Goal: Navigation & Orientation: Find specific page/section

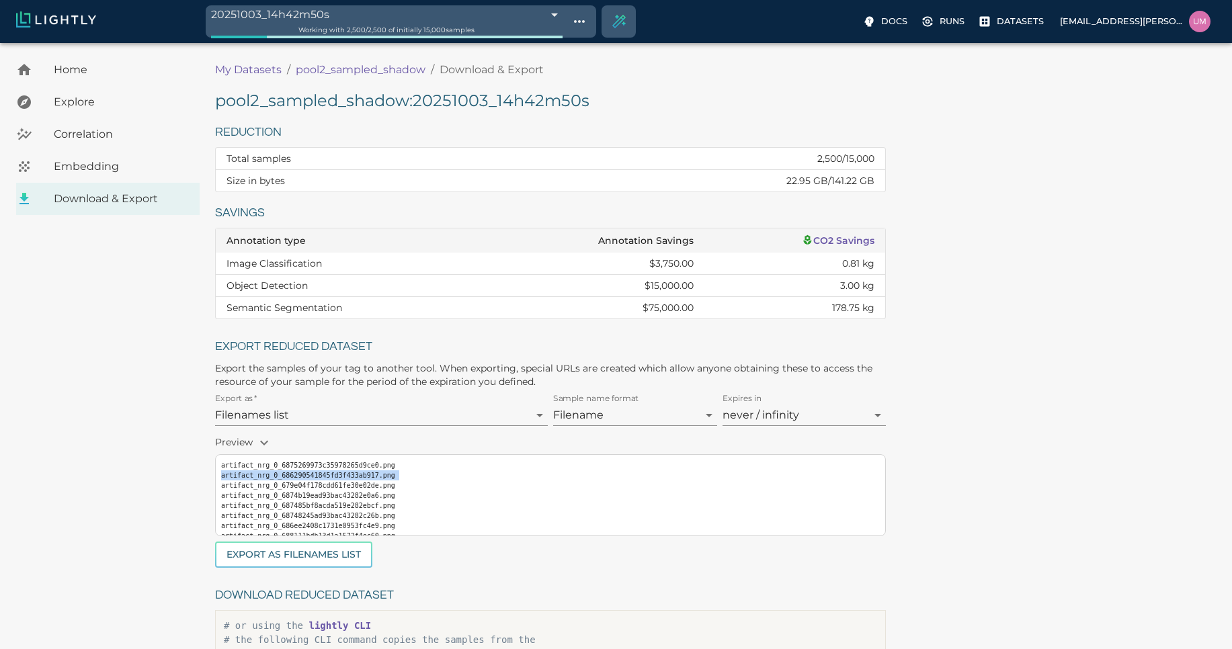
click at [255, 73] on p "My Datasets" at bounding box center [248, 70] width 67 height 16
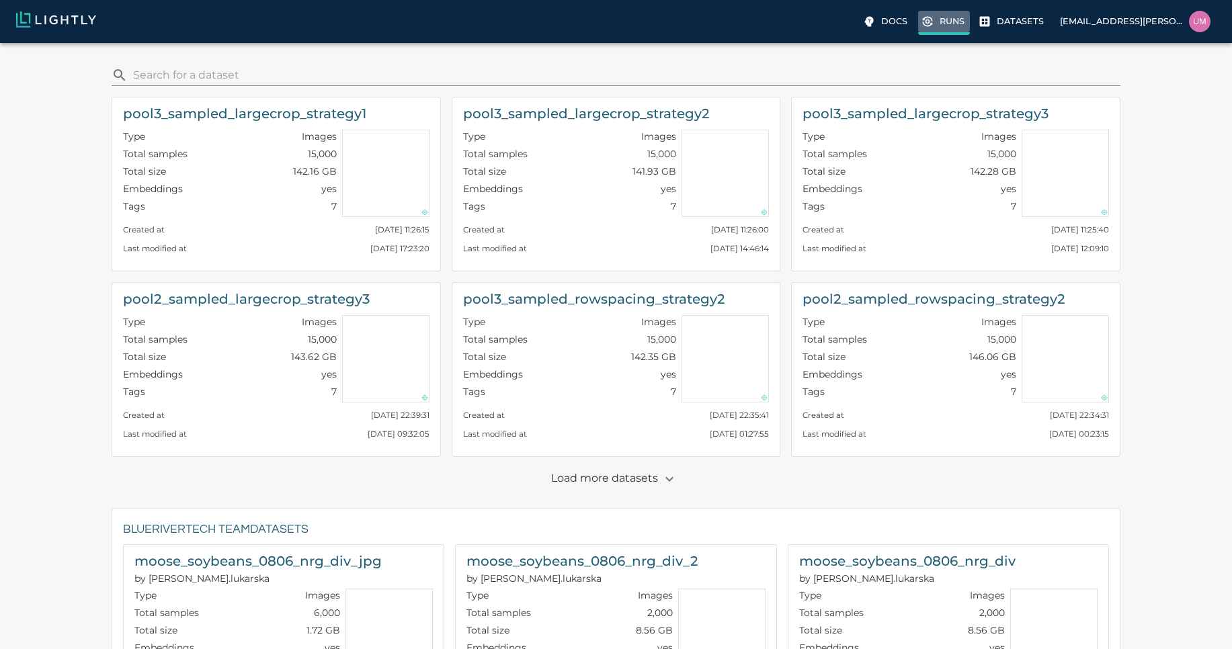
click at [946, 24] on p "Runs" at bounding box center [952, 21] width 25 height 13
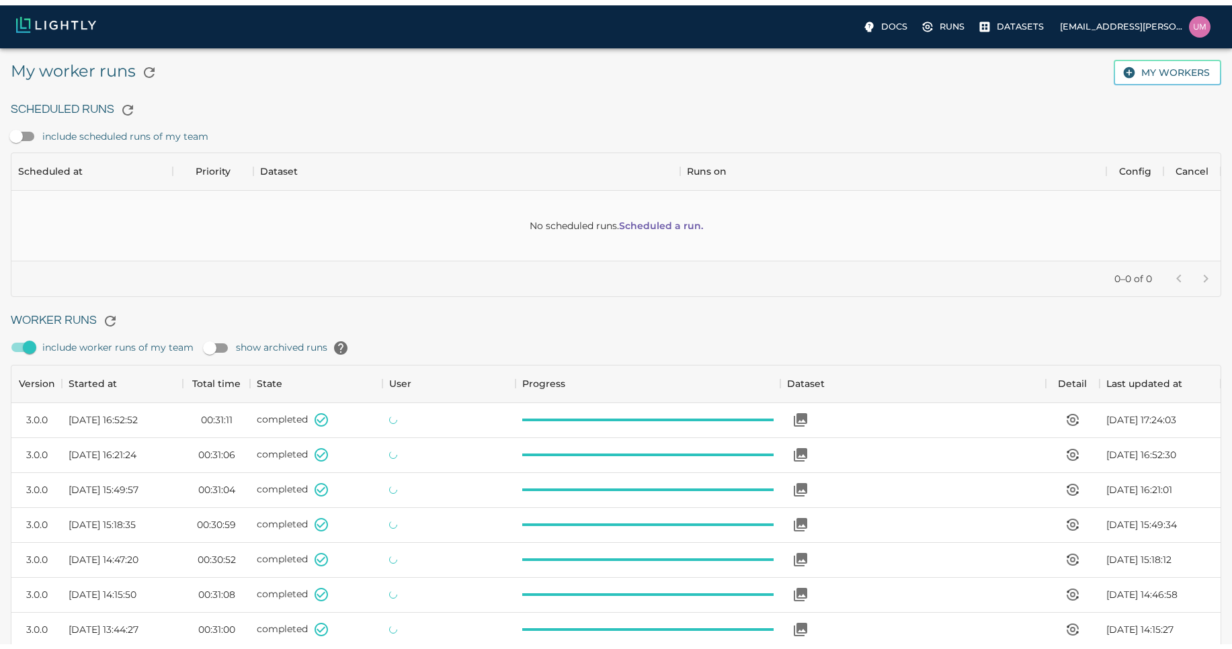
scroll to position [901, 1199]
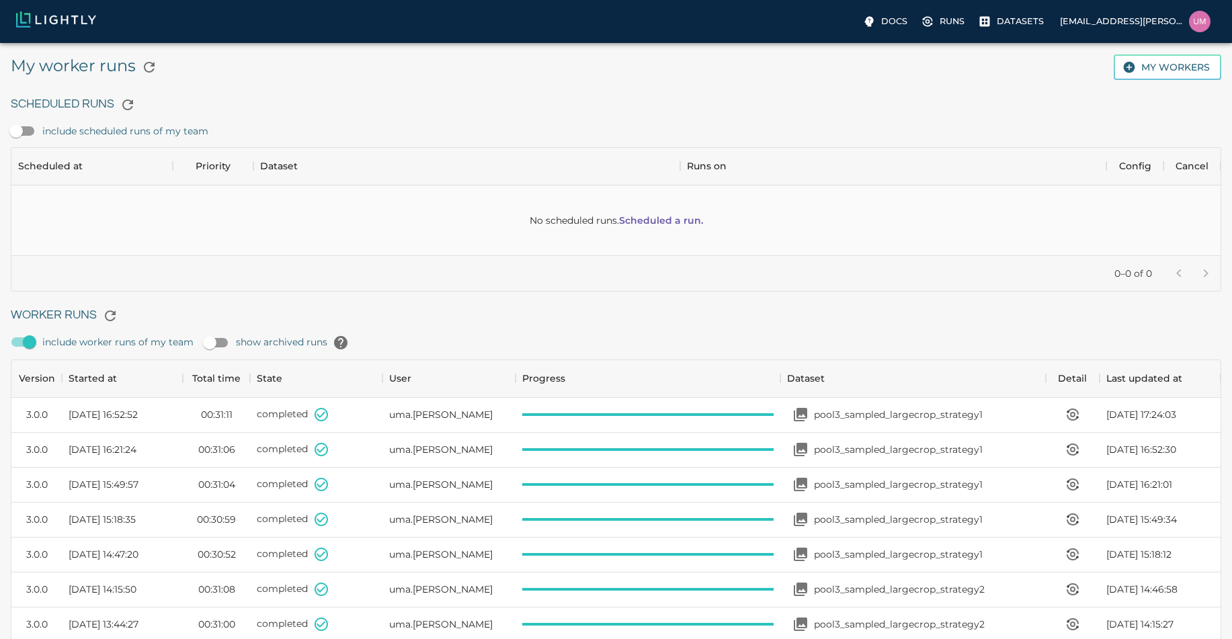
click at [1000, 9] on div "Docs Runs Datasets [EMAIL_ADDRESS][PERSON_NAME][DOMAIN_NAME]" at bounding box center [616, 21] width 1232 height 43
click at [1013, 26] on p "Datasets" at bounding box center [1020, 21] width 47 height 13
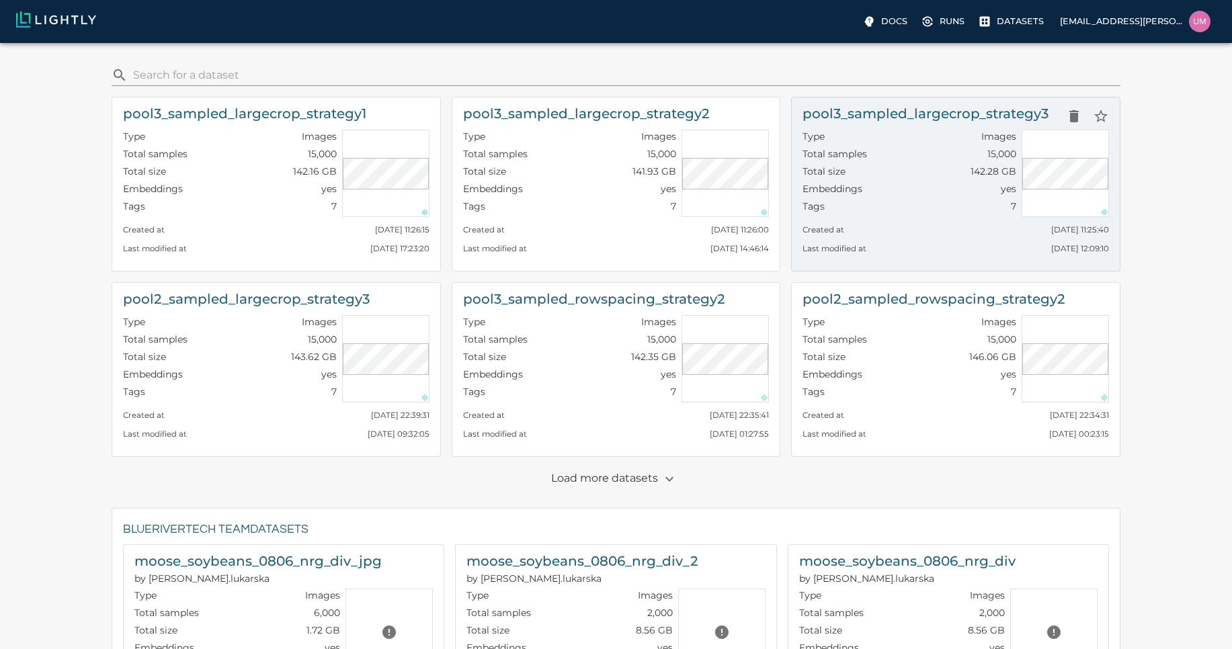
click at [866, 237] on div "Last modified at [DATE] 12:09:10" at bounding box center [956, 245] width 307 height 19
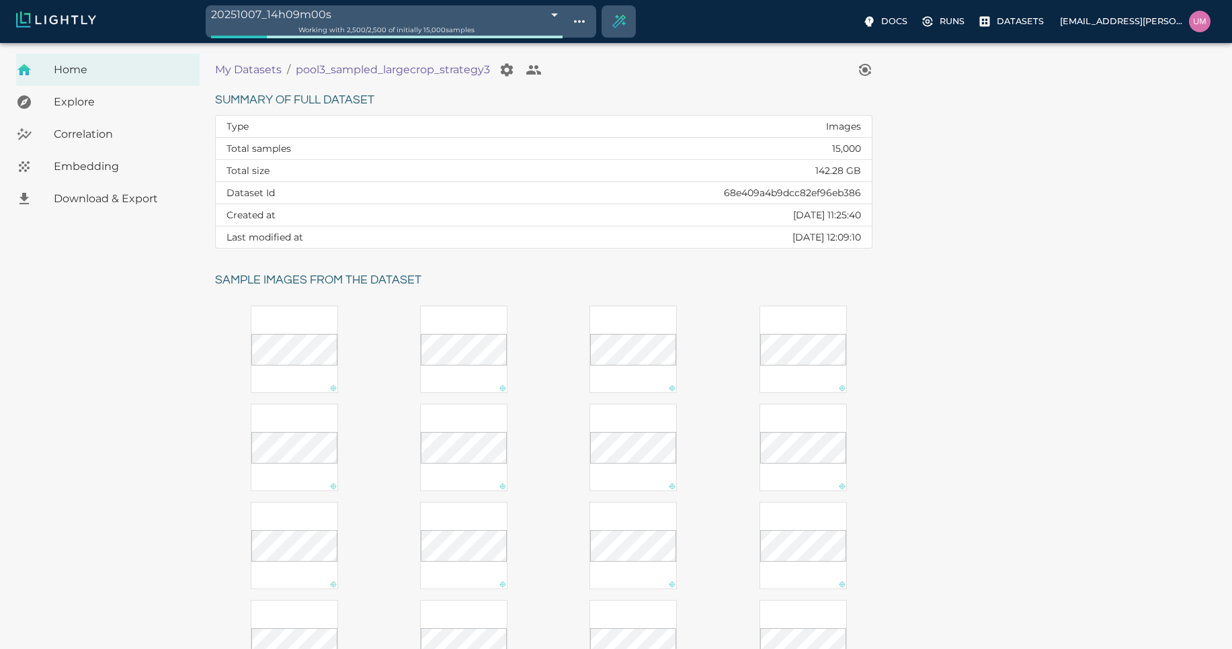
scroll to position [145, 0]
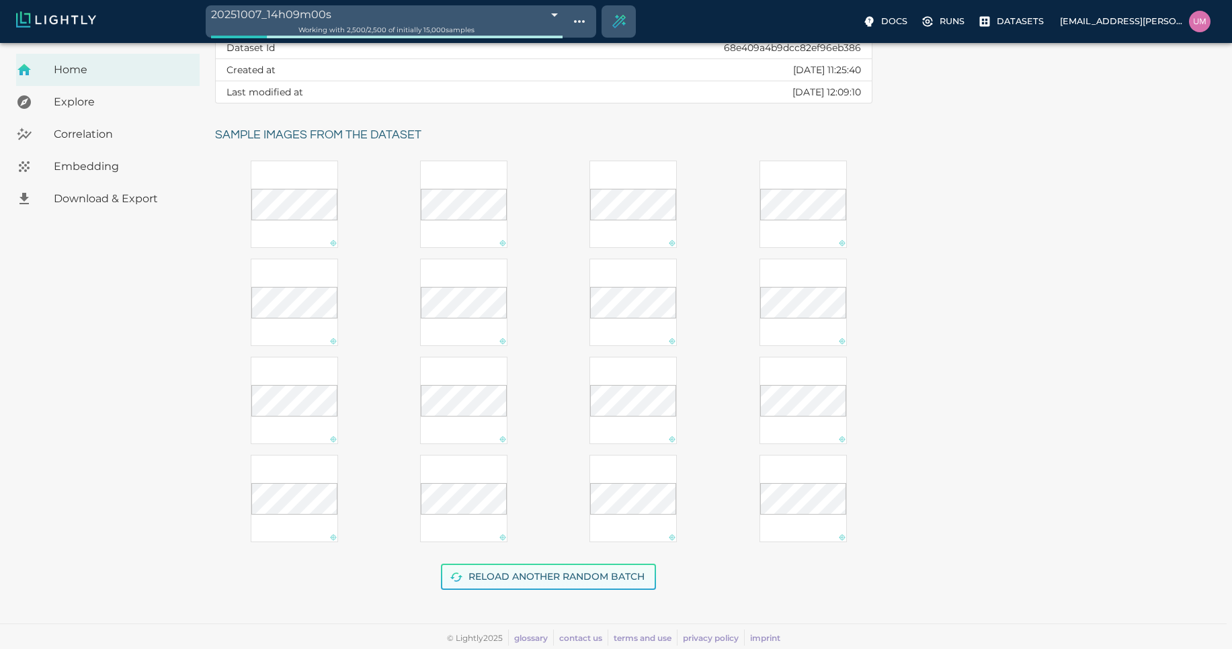
click at [553, 573] on button "Reload another random batch" at bounding box center [548, 577] width 215 height 26
click at [586, 579] on button "Reload another random batch" at bounding box center [548, 577] width 215 height 26
